Goal: Transaction & Acquisition: Purchase product/service

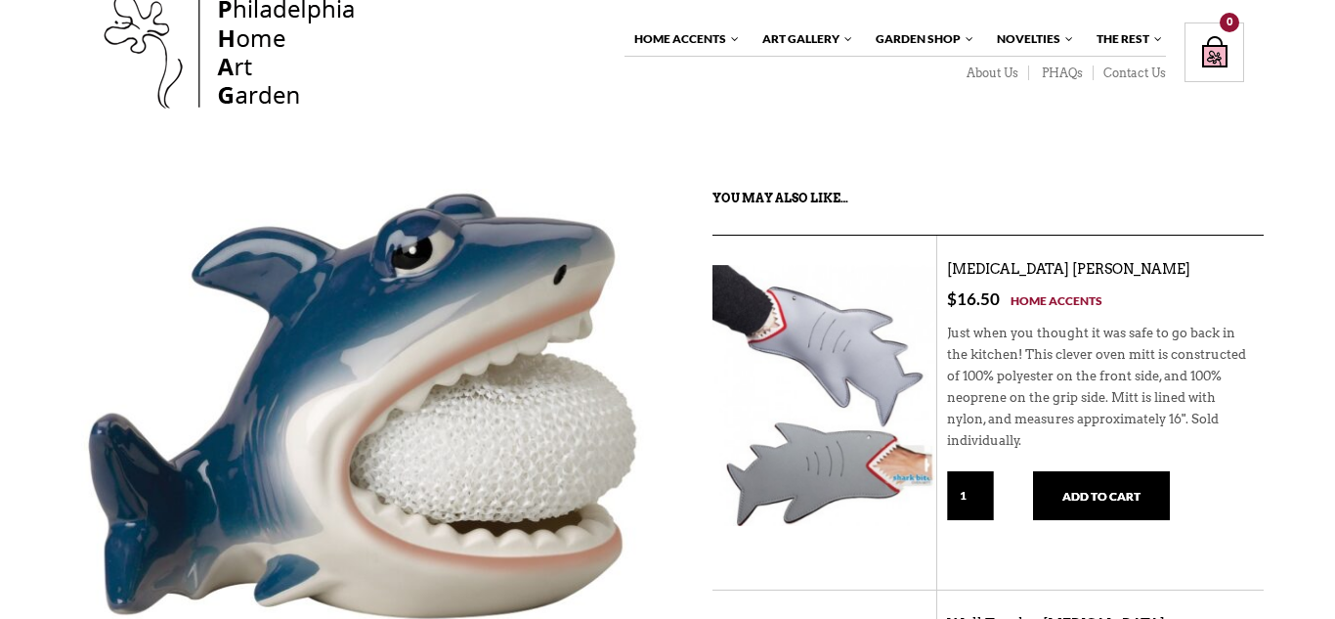
scroll to position [51, 0]
